Goal: Find contact information: Find contact information

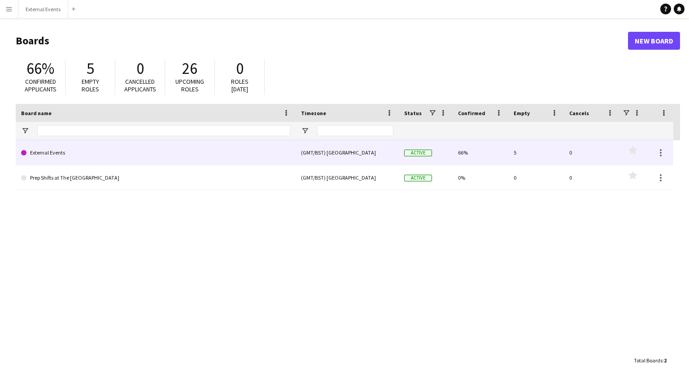
click at [196, 157] on link "External Events" at bounding box center [155, 152] width 269 height 25
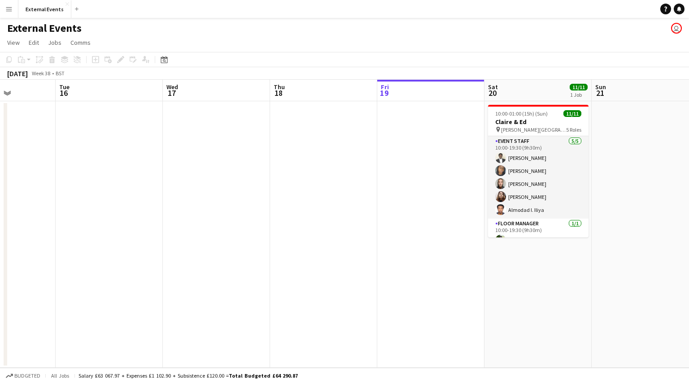
scroll to position [0, 374]
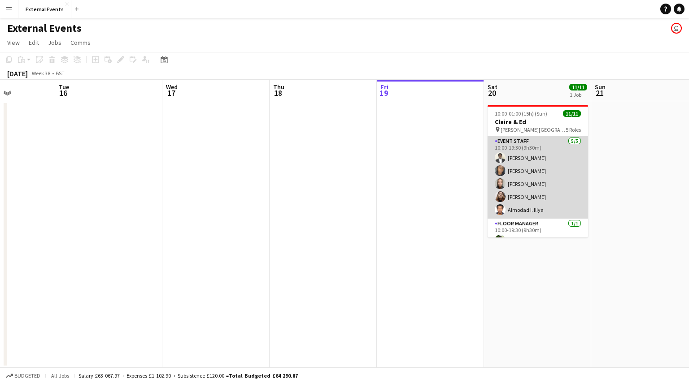
click at [543, 169] on app-card-role "Event staff [DATE] 10:00-19:30 (9h30m) [PERSON_NAME] [PERSON_NAME] [PERSON_NAME…" at bounding box center [538, 177] width 100 height 83
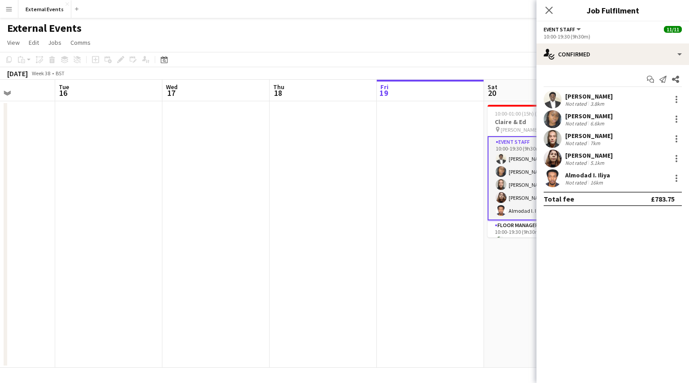
click at [582, 114] on div "[PERSON_NAME]" at bounding box center [589, 116] width 48 height 8
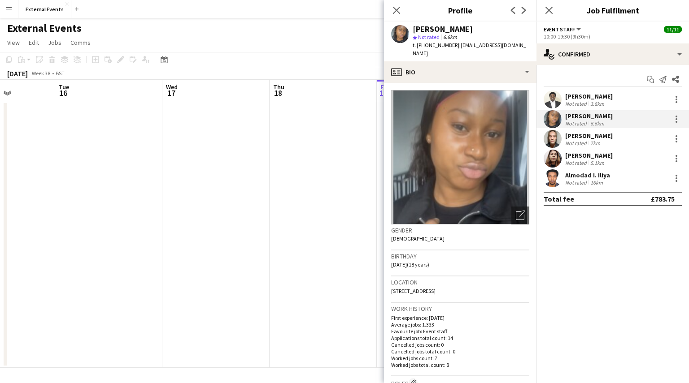
drag, startPoint x: 472, startPoint y: 29, endPoint x: 414, endPoint y: 26, distance: 58.4
click at [414, 26] on div "[PERSON_NAME]" at bounding box center [471, 29] width 117 height 8
copy div "[PERSON_NAME]"
drag, startPoint x: 452, startPoint y: 45, endPoint x: 417, endPoint y: 46, distance: 35.0
click at [417, 46] on span "t. [PHONE_NUMBER]" at bounding box center [436, 45] width 47 height 7
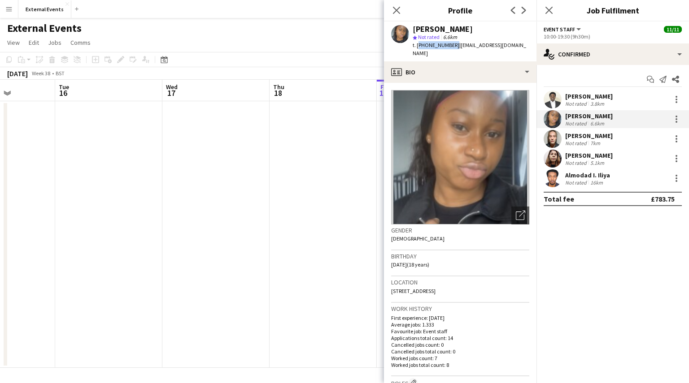
copy span "[PHONE_NUMBER]"
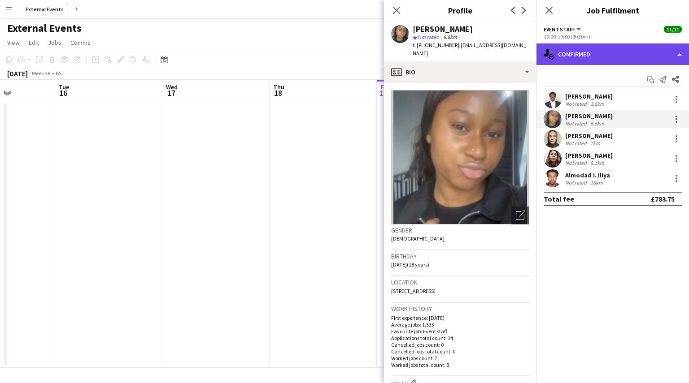
click at [680, 48] on div "single-neutral-actions-check-2 Confirmed" at bounding box center [612, 55] width 152 height 22
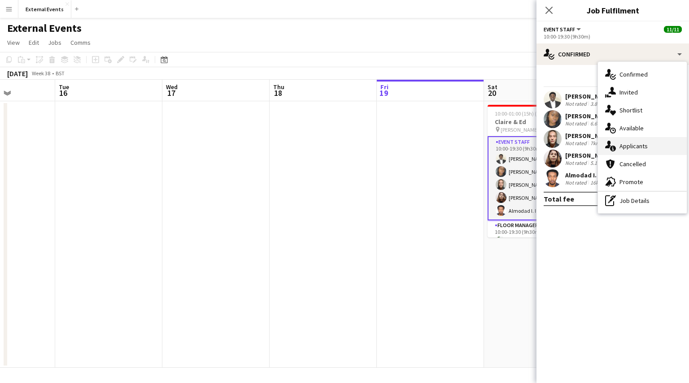
click at [656, 143] on div "single-neutral-actions-information Applicants" at bounding box center [642, 146] width 89 height 18
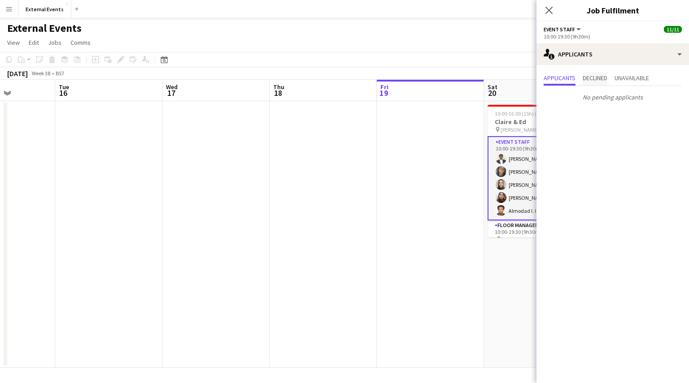
click at [600, 77] on span "Declined" at bounding box center [595, 78] width 25 height 6
click at [628, 81] on span "Unavailable" at bounding box center [631, 78] width 35 height 6
click at [610, 201] on mat-expansion-panel "users2 Applicants Applicants Declined Unavailable [PERSON_NAME] Not rated 7.6km…" at bounding box center [612, 224] width 152 height 318
click at [547, 11] on icon "Close pop-in" at bounding box center [549, 10] width 9 height 9
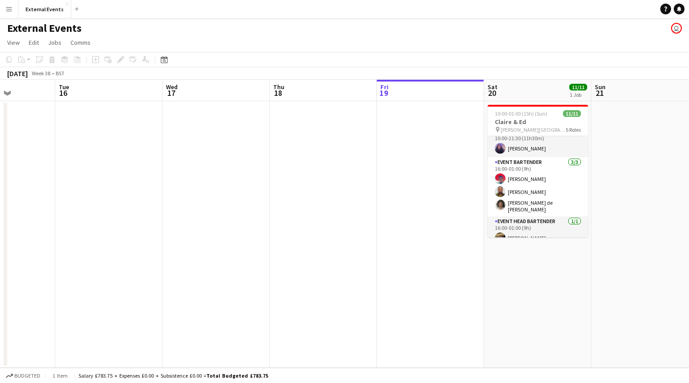
scroll to position [133, 0]
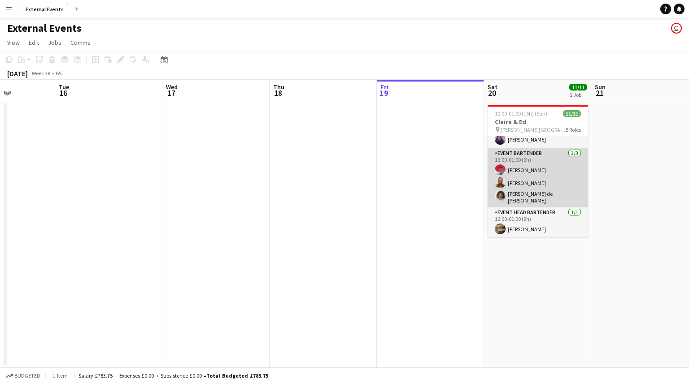
click at [526, 159] on app-card-role "Event bartender [DATE] 16:00-01:00 (9h) [PERSON_NAME] [PERSON_NAME] Esu [PERSON…" at bounding box center [538, 177] width 100 height 59
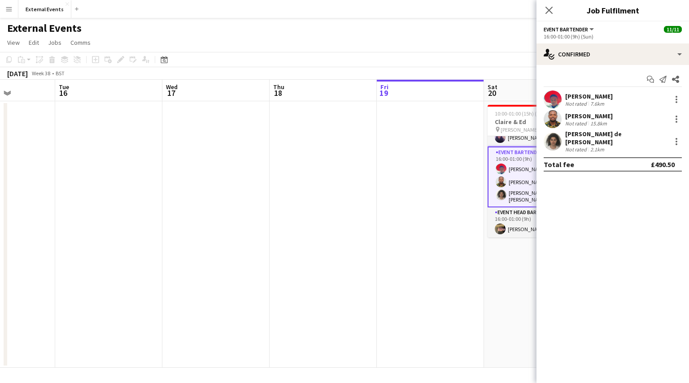
scroll to position [131, 0]
click at [594, 95] on div "[PERSON_NAME]" at bounding box center [589, 96] width 48 height 8
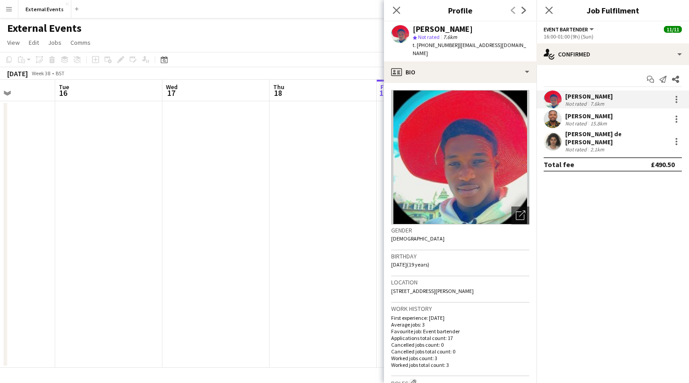
drag, startPoint x: 467, startPoint y: 28, endPoint x: 414, endPoint y: 28, distance: 53.4
click at [414, 28] on div "[PERSON_NAME]" at bounding box center [471, 29] width 117 height 8
copy div "[PERSON_NAME]"
drag, startPoint x: 452, startPoint y: 46, endPoint x: 417, endPoint y: 47, distance: 35.0
click at [417, 47] on span "t. [PHONE_NUMBER]" at bounding box center [436, 45] width 47 height 7
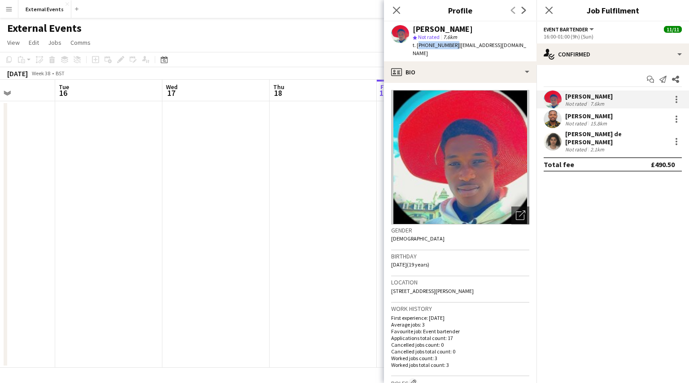
copy span "[PHONE_NUMBER]"
click at [583, 117] on div "[PERSON_NAME]" at bounding box center [589, 116] width 48 height 8
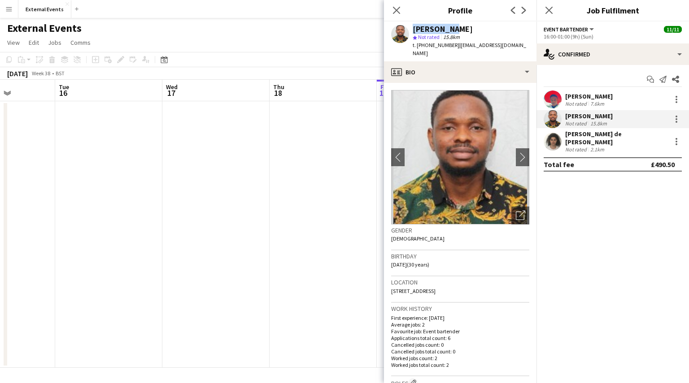
drag, startPoint x: 448, startPoint y: 29, endPoint x: 409, endPoint y: 31, distance: 39.1
click at [409, 31] on div "[PERSON_NAME] star Not rated 15.8km t. [PHONE_NUMBER] | [EMAIL_ADDRESS][DOMAIN_…" at bounding box center [460, 42] width 152 height 40
copy div "[PERSON_NAME]"
drag, startPoint x: 455, startPoint y: 46, endPoint x: 411, endPoint y: 47, distance: 44.0
click at [411, 47] on div "[PERSON_NAME] star Not rated 15.8km t. [PHONE_NUMBER] | [EMAIL_ADDRESS][DOMAIN_…" at bounding box center [460, 42] width 152 height 40
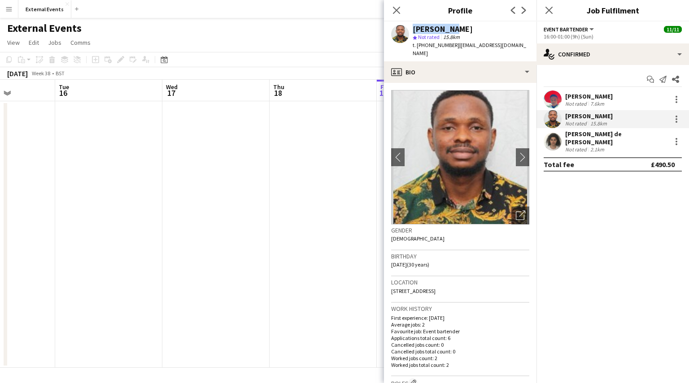
copy span "t. [PHONE_NUMBER]"
click at [393, 11] on icon "Close pop-in" at bounding box center [396, 10] width 9 height 9
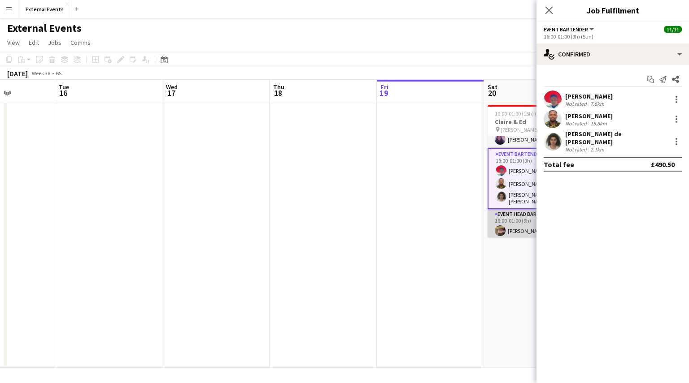
click at [513, 227] on app-card-role "Event head Bartender [DATE] 16:00-01:00 (9h) [PERSON_NAME]" at bounding box center [538, 224] width 100 height 30
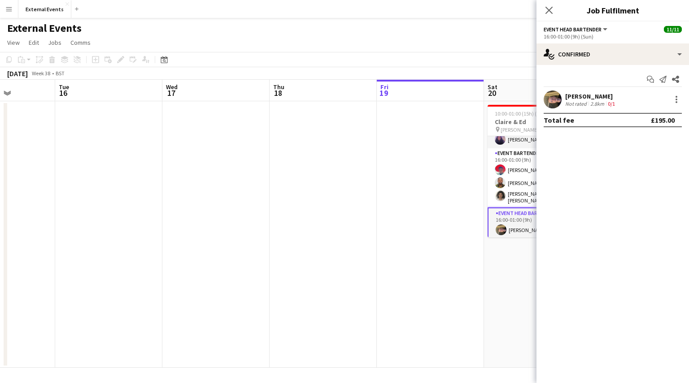
click at [595, 94] on div "[PERSON_NAME]" at bounding box center [591, 96] width 52 height 8
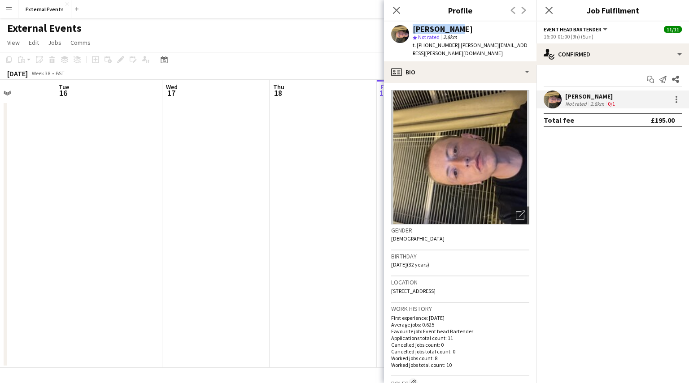
drag, startPoint x: 451, startPoint y: 28, endPoint x: 408, endPoint y: 28, distance: 43.5
click at [408, 28] on div "[PERSON_NAME] star Not rated 2.8km t. [PHONE_NUMBER] | [PERSON_NAME][EMAIL_ADDR…" at bounding box center [460, 42] width 152 height 40
copy div "[PERSON_NAME]"
drag, startPoint x: 452, startPoint y: 44, endPoint x: 417, endPoint y: 44, distance: 35.0
click at [417, 44] on span "t. [PHONE_NUMBER]" at bounding box center [436, 45] width 47 height 7
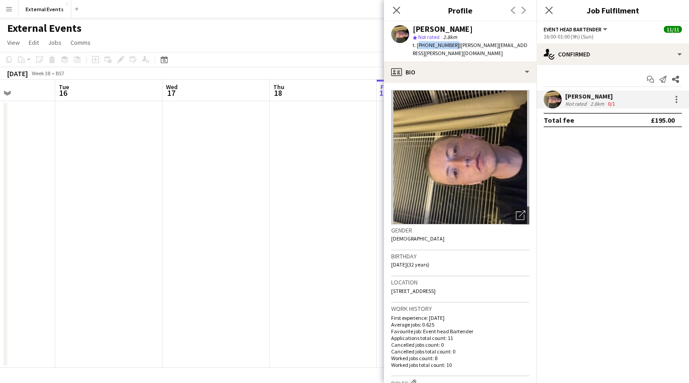
copy span "[PHONE_NUMBER]"
click at [400, 12] on icon "Close pop-in" at bounding box center [396, 10] width 9 height 9
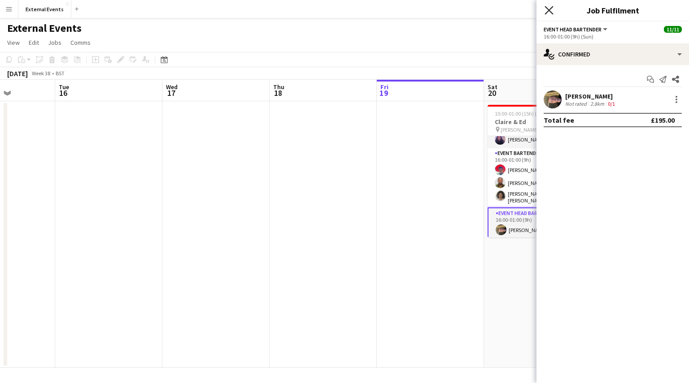
click at [550, 13] on icon "Close pop-in" at bounding box center [549, 10] width 9 height 9
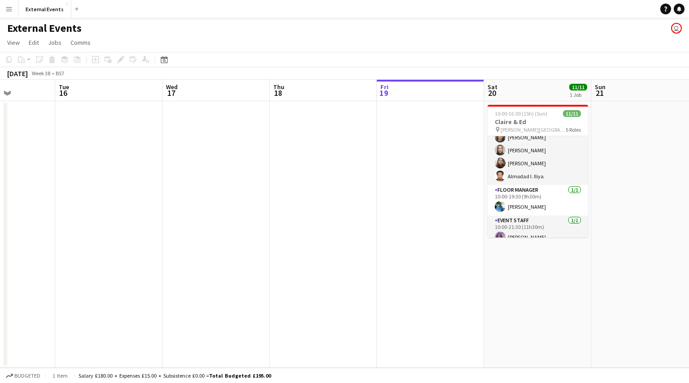
scroll to position [0, 0]
